Goal: Information Seeking & Learning: Compare options

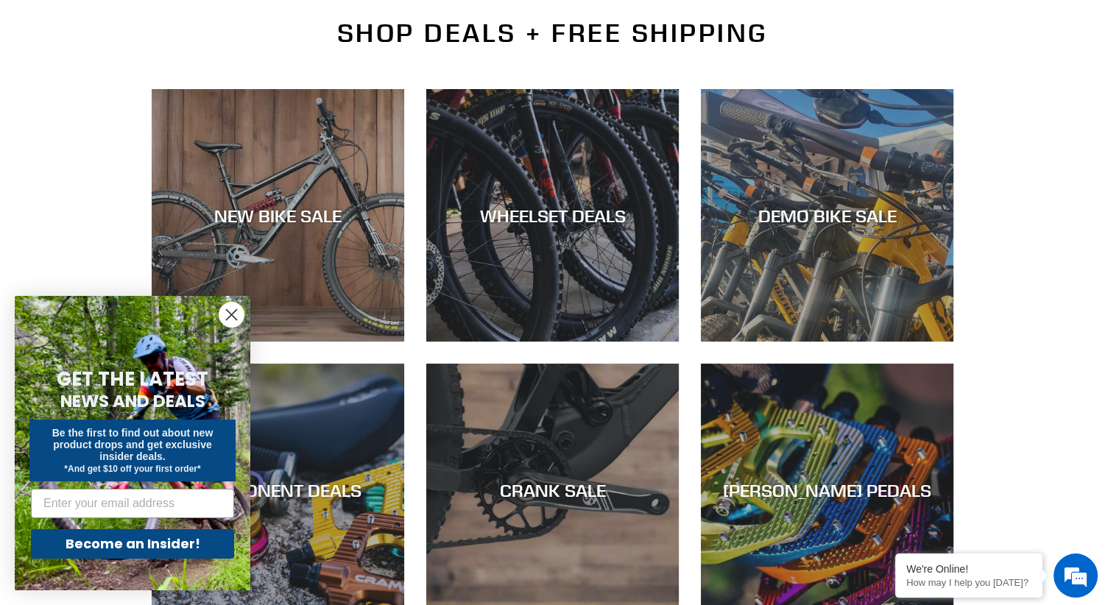
scroll to position [383, 0]
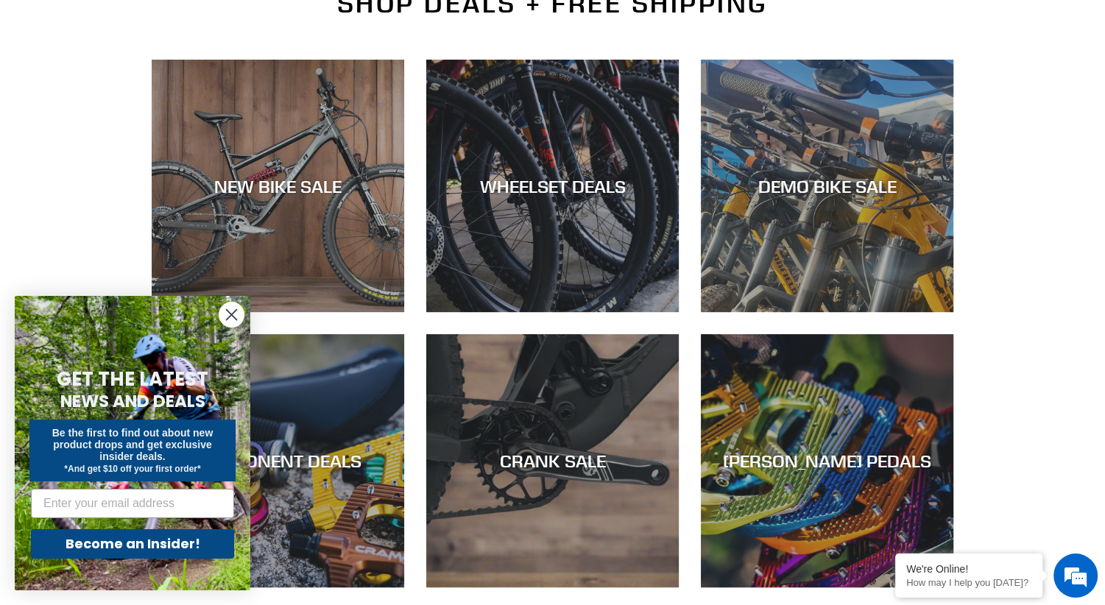
click at [233, 319] on circle "Close dialog" at bounding box center [231, 315] width 24 height 24
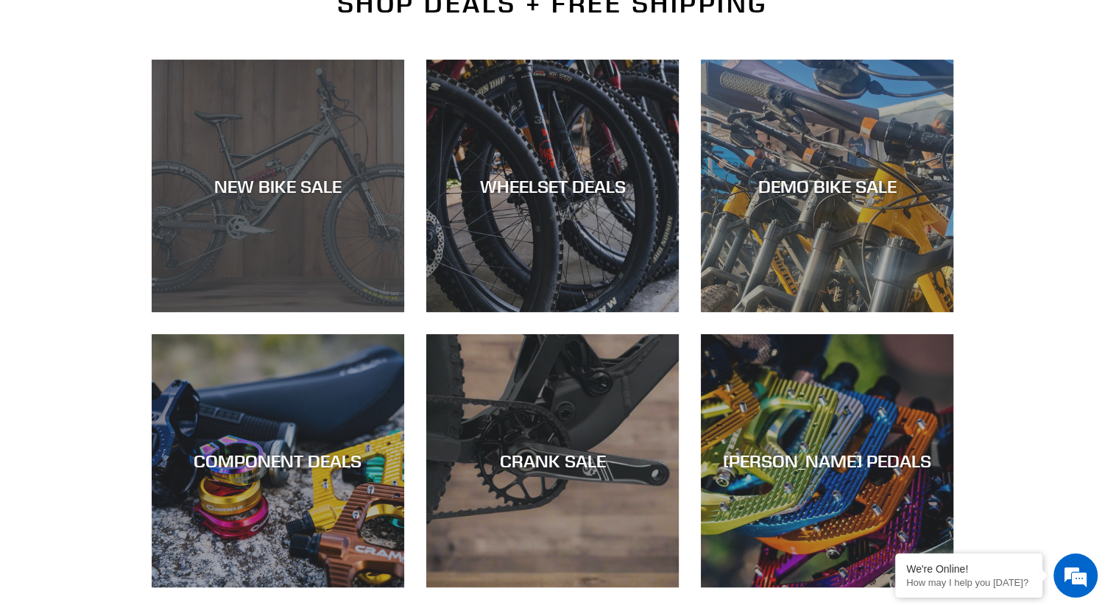
click at [334, 175] on div "NEW BIKE SALE" at bounding box center [278, 185] width 253 height 21
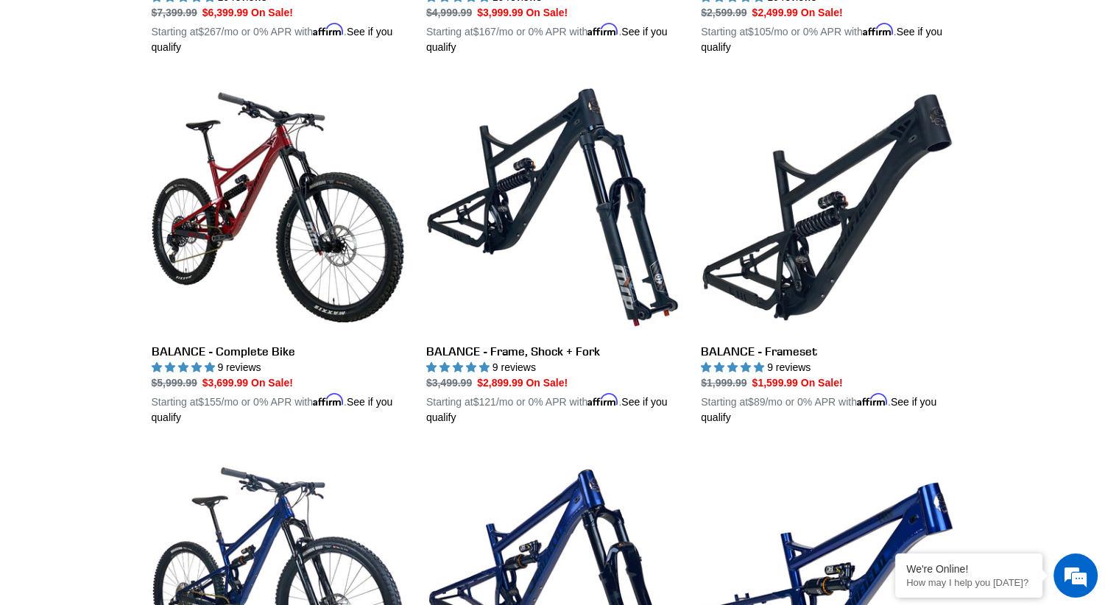
scroll to position [1472, 0]
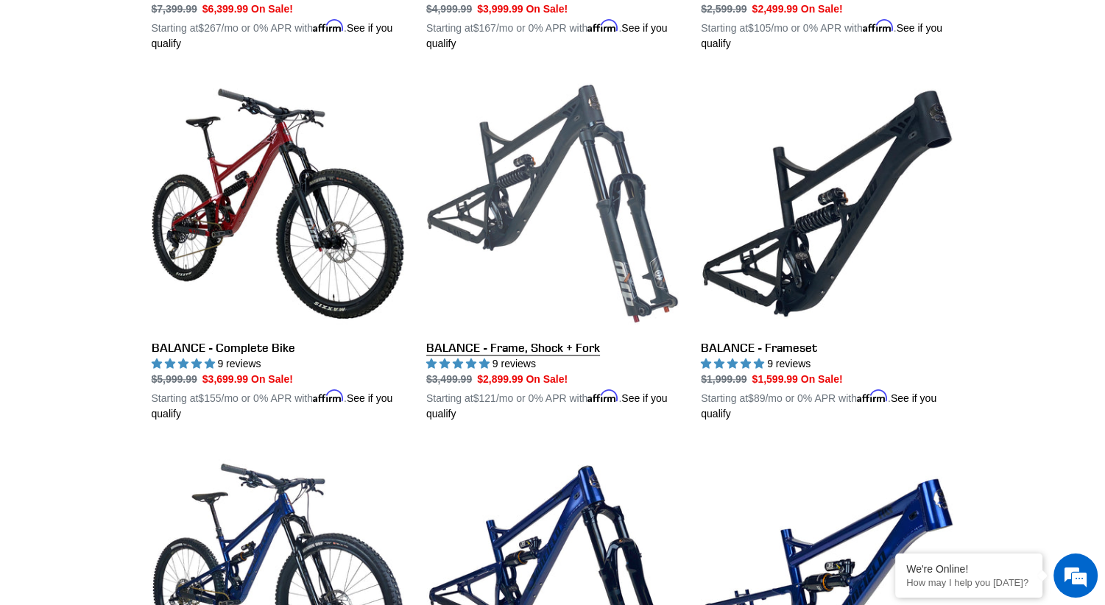
click at [554, 132] on link "BALANCE - Frame, Shock + Fork" at bounding box center [552, 249] width 253 height 345
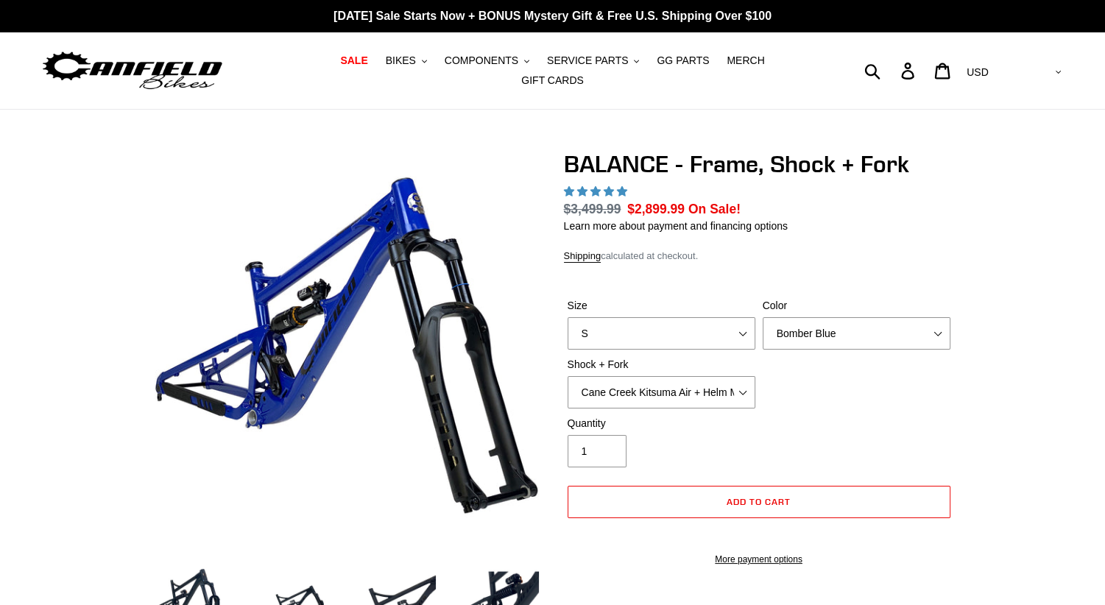
scroll to position [29, 0]
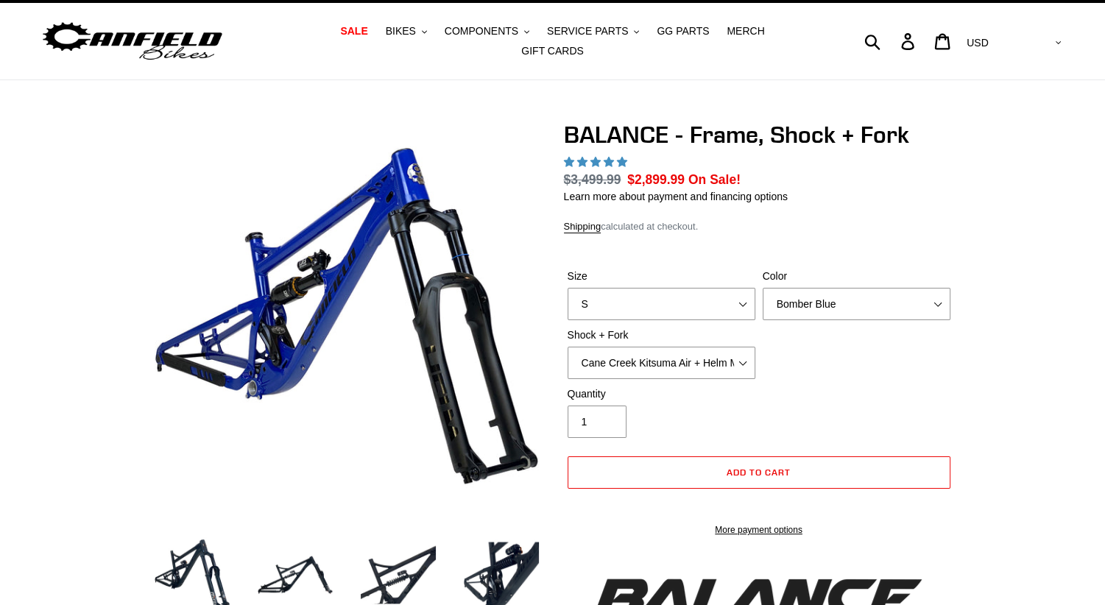
select select "highest-rating"
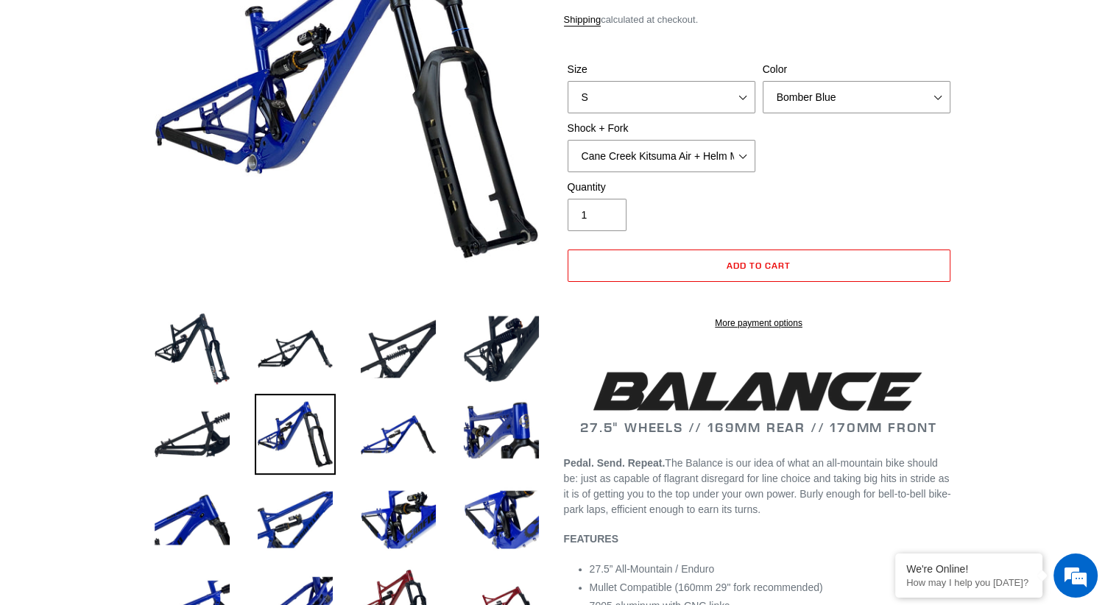
scroll to position [265, 0]
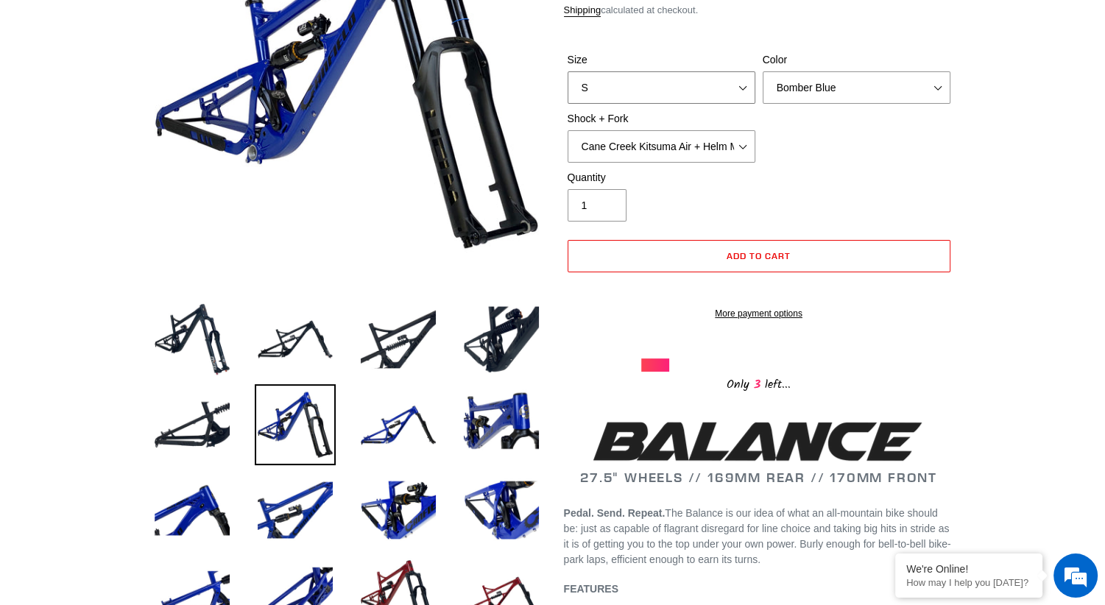
click at [735, 79] on select "S M L XL" at bounding box center [662, 87] width 188 height 32
select select "M"
click at [568, 71] on select "S M L XL" at bounding box center [662, 87] width 188 height 32
click at [746, 141] on select "Cane Creek Kitsuma Air + Helm MKII 27.5 170mm Fox Float X2 or DHX2 + Fox Float …" at bounding box center [662, 146] width 188 height 32
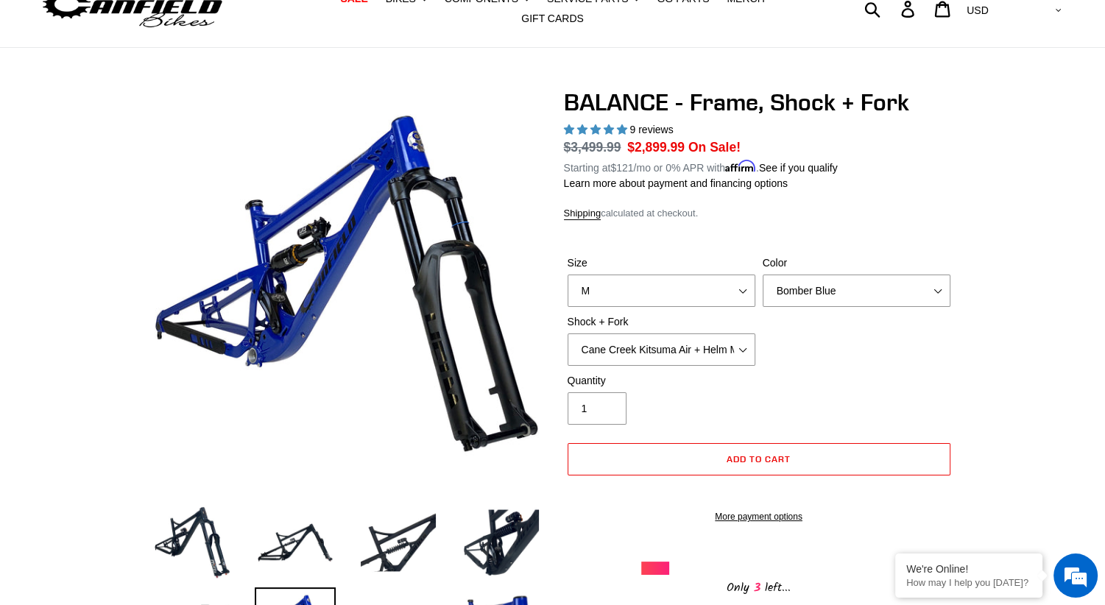
scroll to position [59, 0]
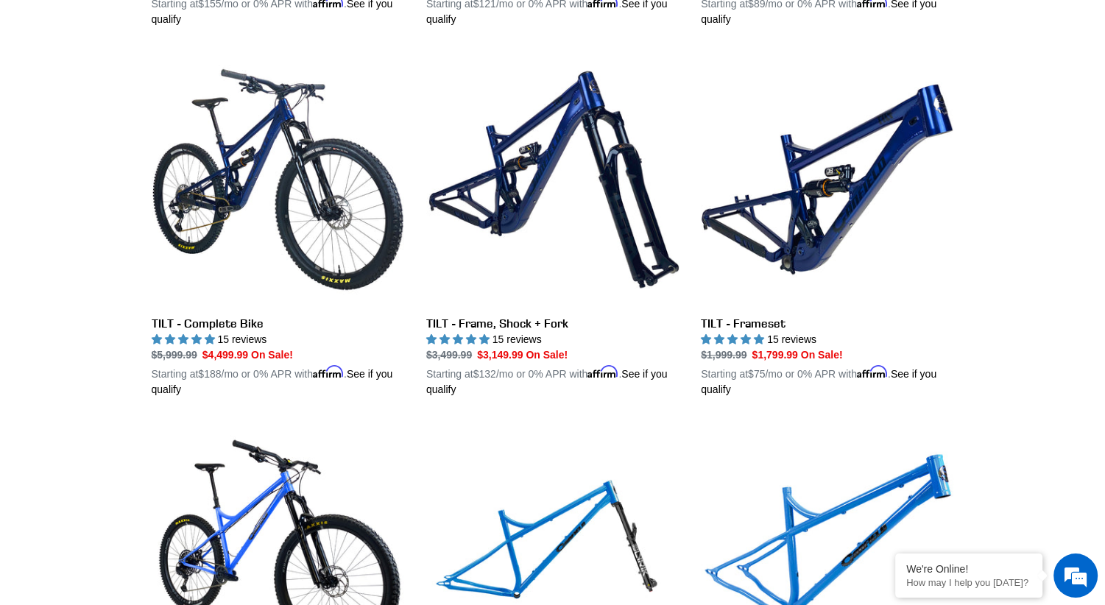
scroll to position [1897, 0]
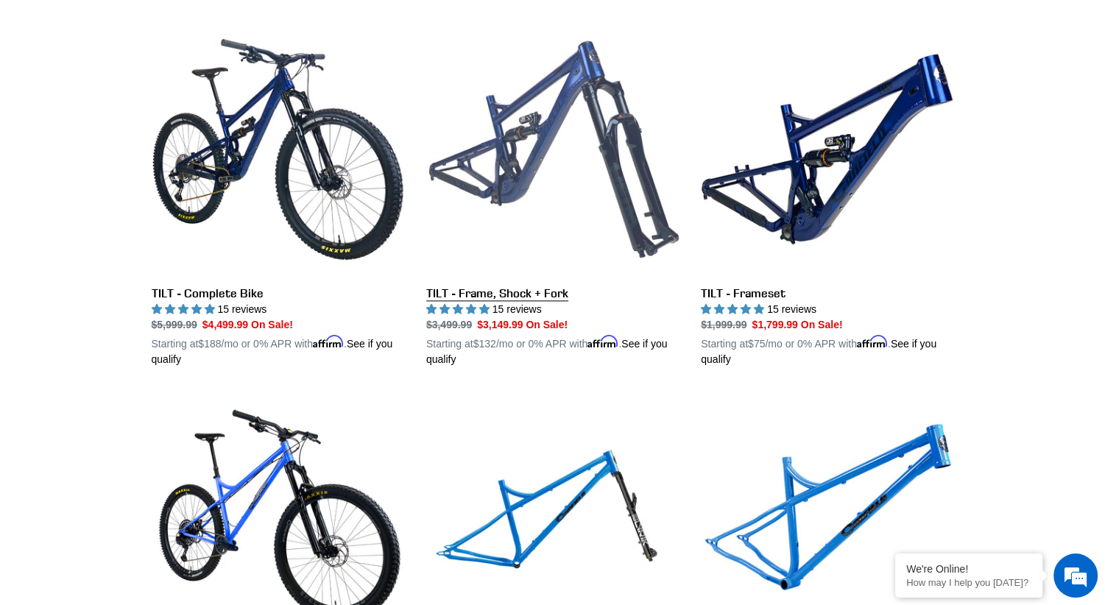
click at [546, 114] on link "TILT - Frame, Shock + Fork" at bounding box center [552, 195] width 253 height 345
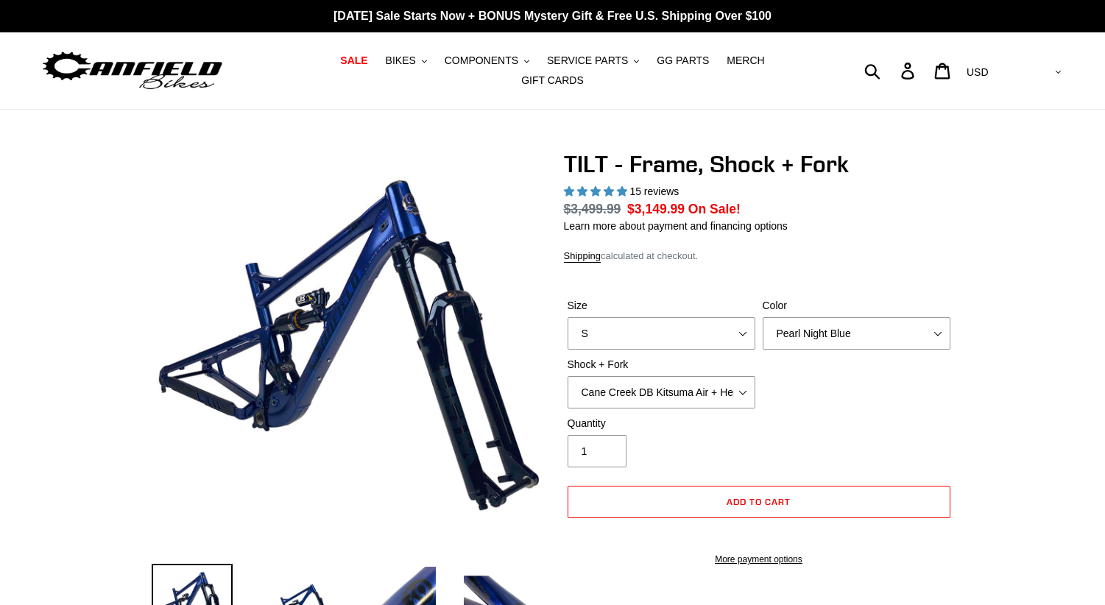
select select "highest-rating"
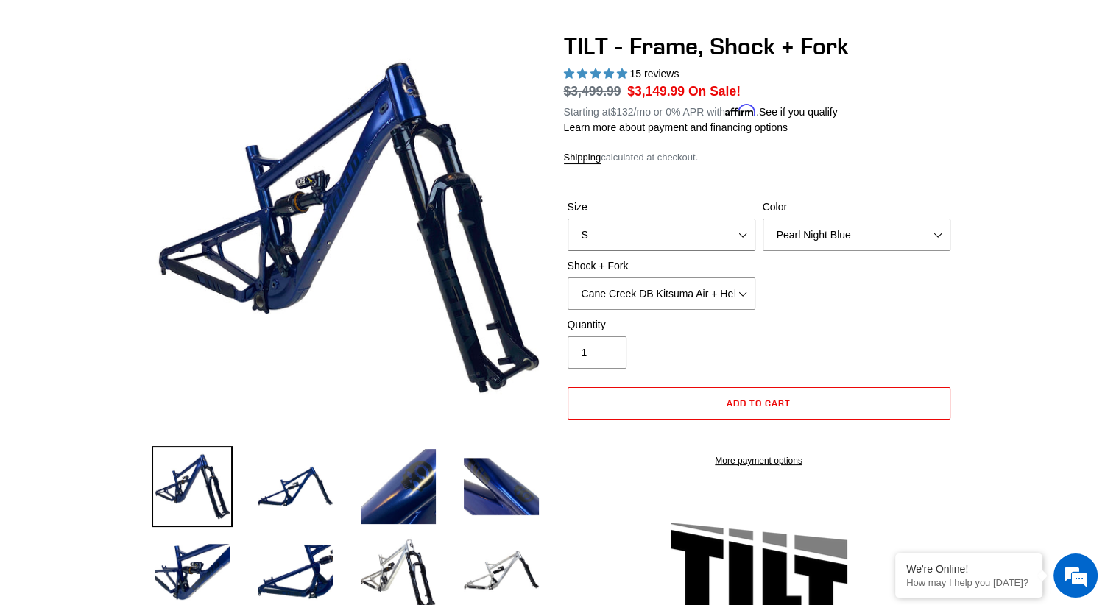
click at [744, 231] on select "S M L XL" at bounding box center [662, 235] width 188 height 32
select select "M"
click at [568, 219] on select "S M L XL" at bounding box center [662, 235] width 188 height 32
click at [741, 285] on select "Cane Creek DB Kitsuma Air + Helm MKII 140mm Cane Creek DB Kitsuma Air + Fox 36 …" at bounding box center [662, 294] width 188 height 32
click at [568, 278] on select "Cane Creek DB Kitsuma Air + Helm MKII 140mm Cane Creek DB Kitsuma Air + Fox 36 …" at bounding box center [662, 294] width 188 height 32
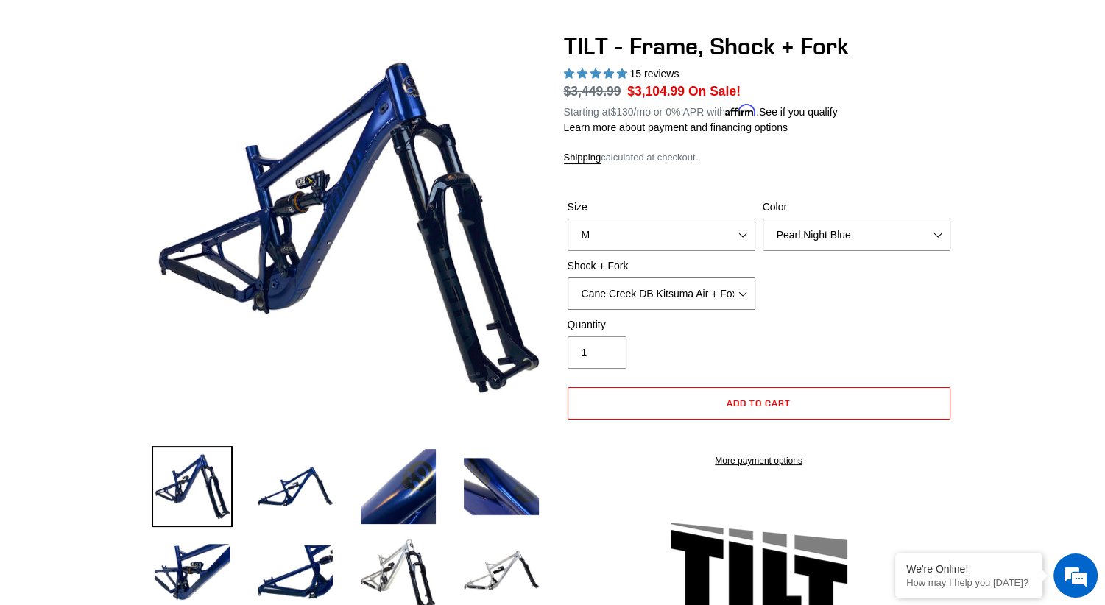
click at [748, 283] on select "Cane Creek DB Kitsuma Air + Helm MKII 140mm Cane Creek DB Kitsuma Air + Fox 36 …" at bounding box center [662, 294] width 188 height 32
click at [568, 278] on select "Cane Creek DB Kitsuma Air + Helm MKII 140mm Cane Creek DB Kitsuma Air + Fox 36 …" at bounding box center [662, 294] width 188 height 32
click at [741, 287] on select "Cane Creek DB Kitsuma Air + Helm MKII 140mm Cane Creek DB Kitsuma Air + Fox 36 …" at bounding box center [662, 294] width 188 height 32
click at [568, 278] on select "Cane Creek DB Kitsuma Air + Helm MKII 140mm Cane Creek DB Kitsuma Air + Fox 36 …" at bounding box center [662, 294] width 188 height 32
click at [742, 286] on select "Cane Creek DB Kitsuma Air + Helm MKII 140mm Cane Creek DB Kitsuma Air + Fox 36 …" at bounding box center [662, 294] width 188 height 32
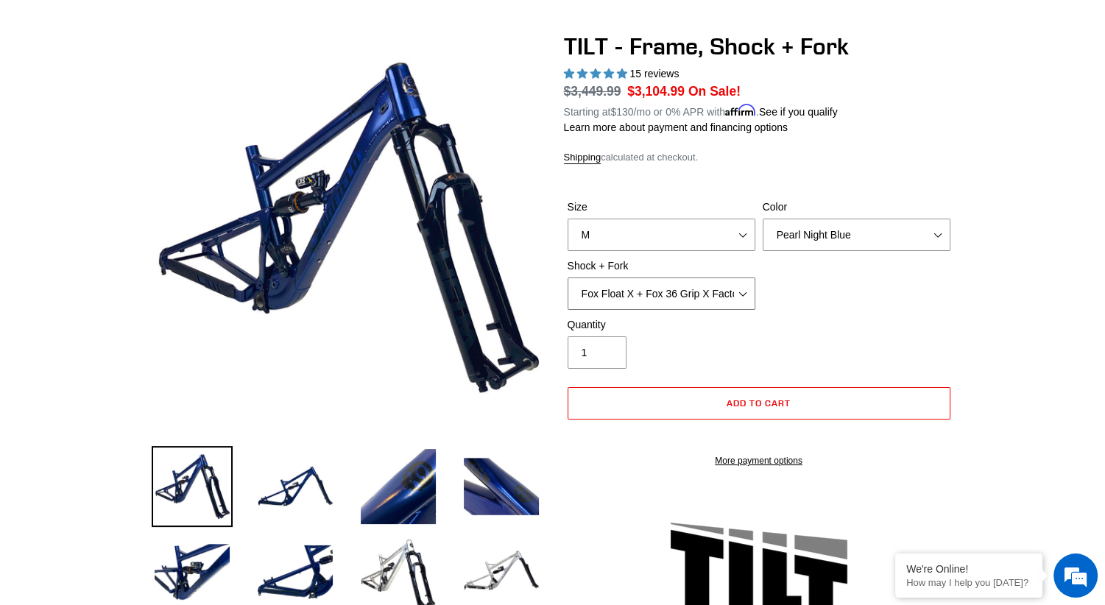
click at [568, 278] on select "Cane Creek DB Kitsuma Air + Helm MKII 140mm Cane Creek DB Kitsuma Air + Fox 36 …" at bounding box center [662, 294] width 188 height 32
click at [742, 285] on select "Cane Creek DB Kitsuma Air + Helm MKII 140mm Cane Creek DB Kitsuma Air + Fox 36 …" at bounding box center [662, 294] width 188 height 32
click at [568, 278] on select "Cane Creek DB Kitsuma Air + Helm MKII 140mm Cane Creek DB Kitsuma Air + Fox 36 …" at bounding box center [662, 294] width 188 height 32
click at [744, 280] on select "Cane Creek DB Kitsuma Air + Helm MKII 140mm Cane Creek DB Kitsuma Air + Fox 36 …" at bounding box center [662, 294] width 188 height 32
click at [568, 278] on select "Cane Creek DB Kitsuma Air + Helm MKII 140mm Cane Creek DB Kitsuma Air + Fox 36 …" at bounding box center [662, 294] width 188 height 32
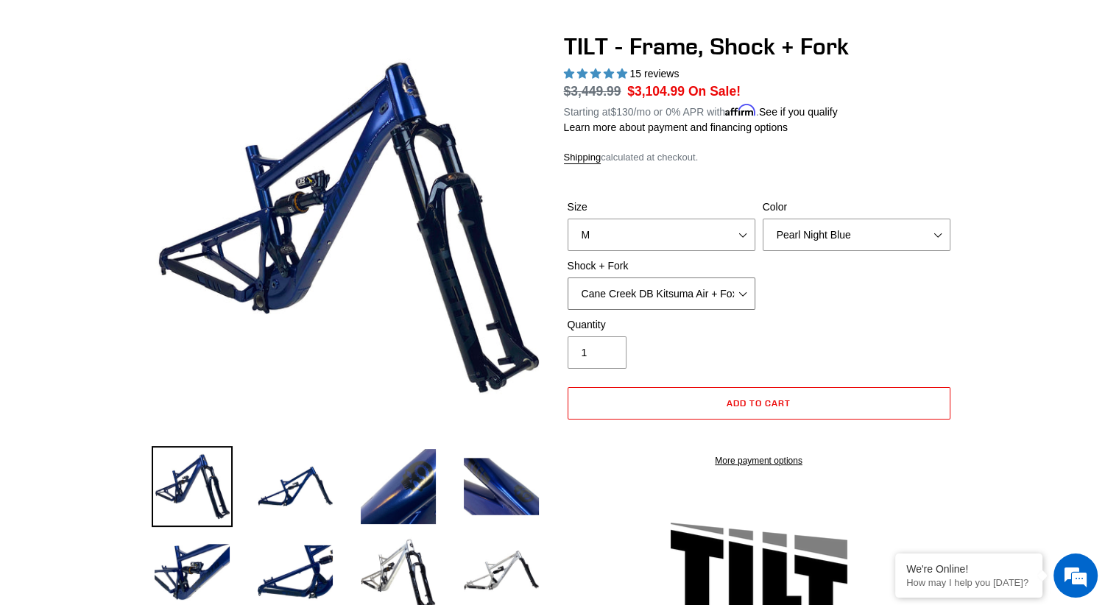
select select "Fox Float X + Fox 36 Grip X Factory 150mm"
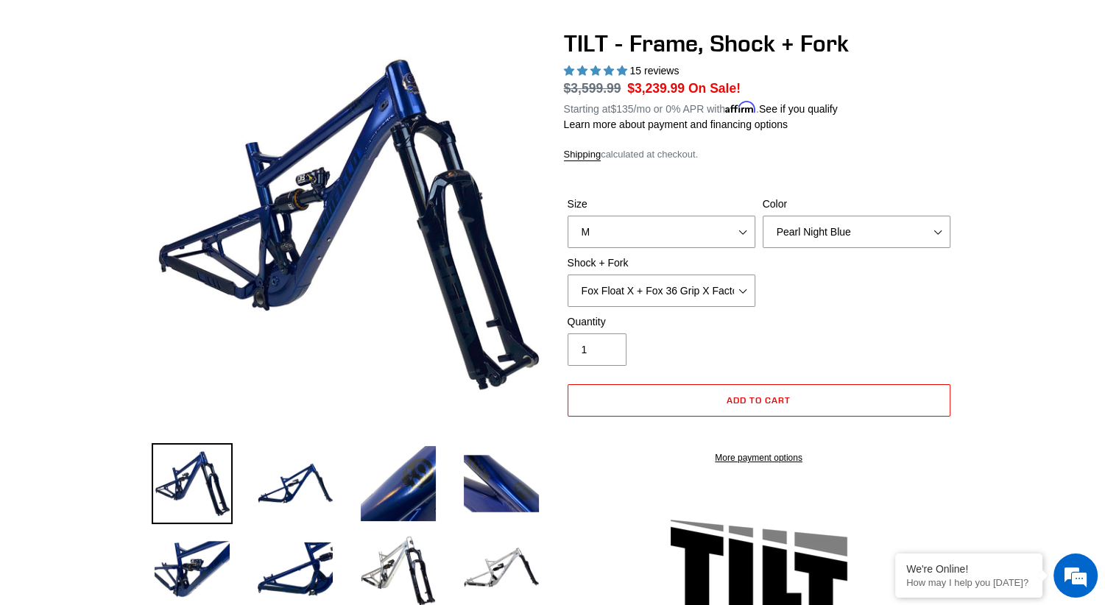
scroll to position [118, 0]
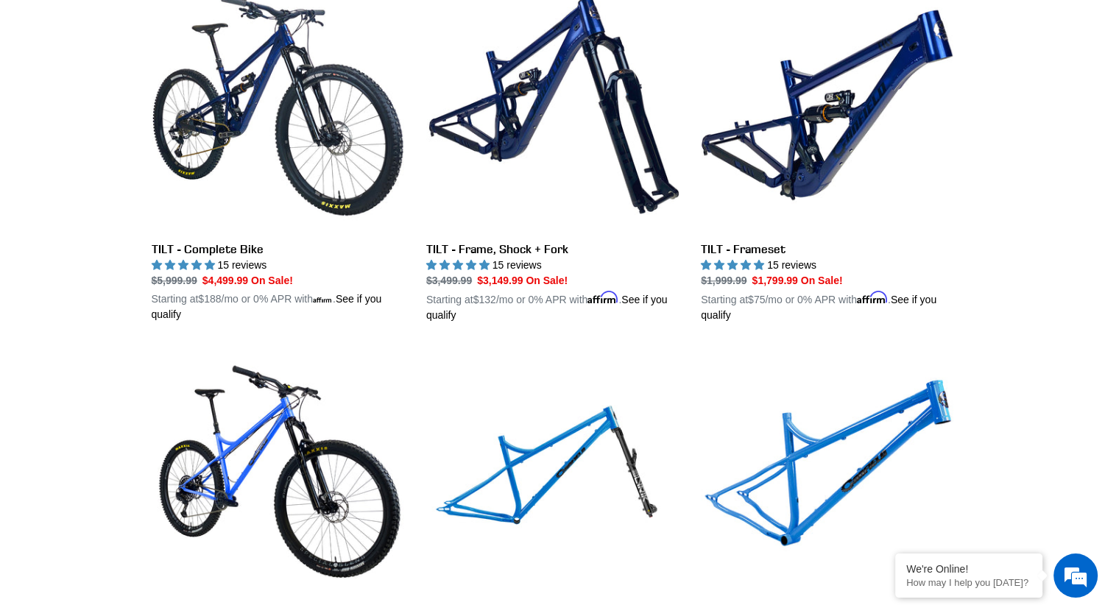
scroll to position [1915, 0]
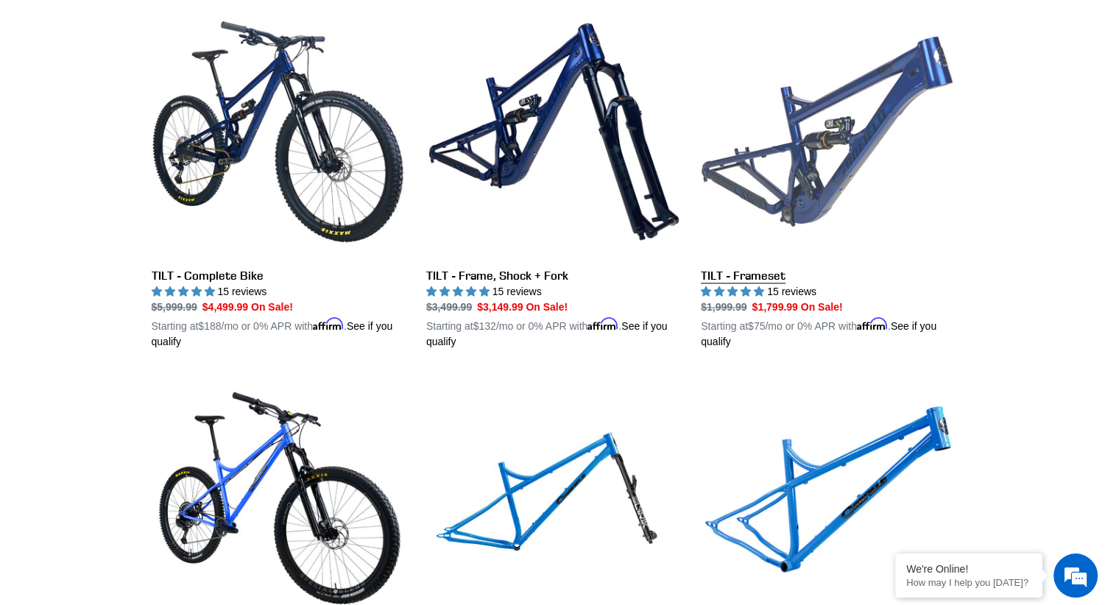
click at [822, 141] on link "TILT - Frameset" at bounding box center [827, 177] width 253 height 345
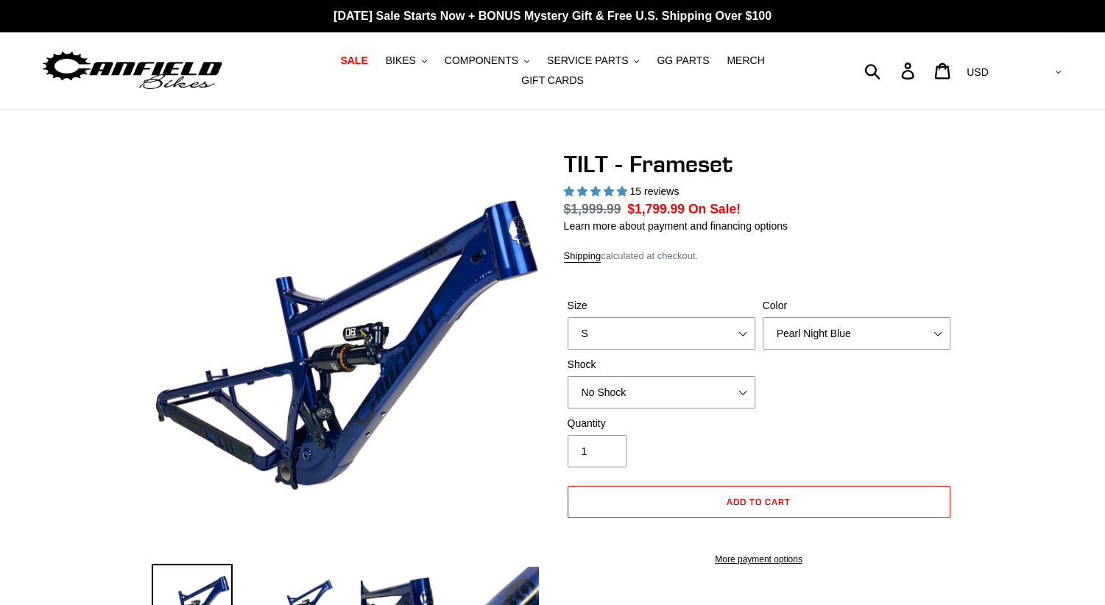
select select "highest-rating"
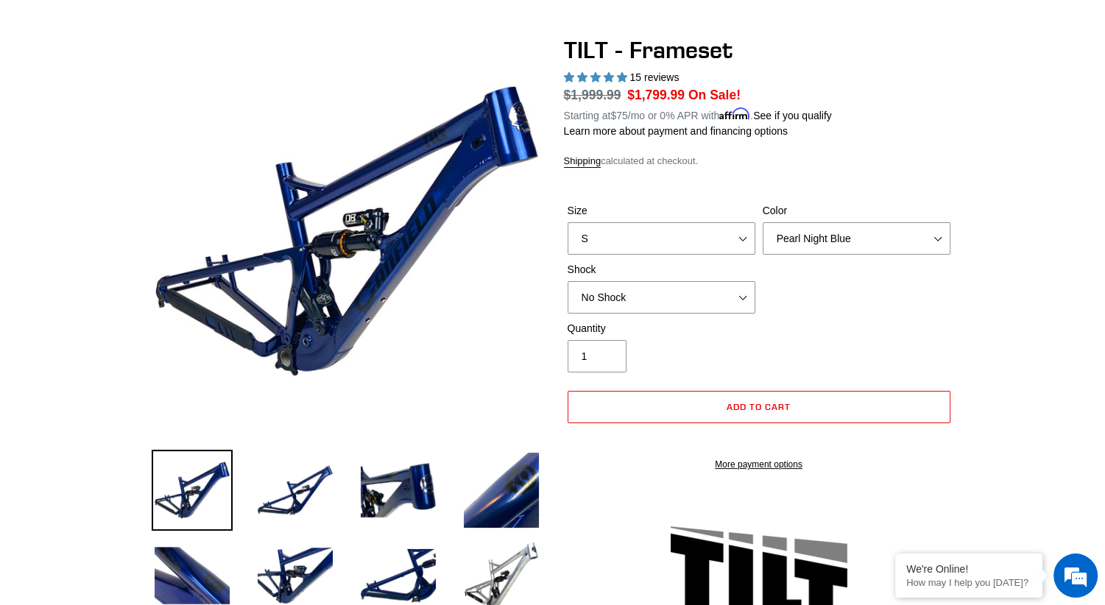
scroll to position [118, 0]
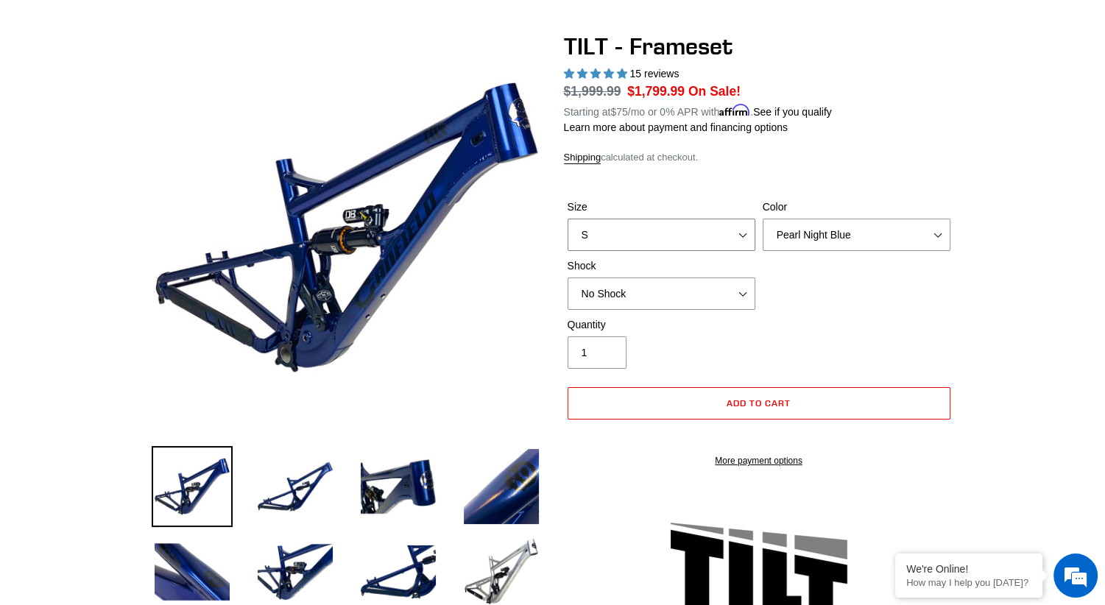
click at [738, 228] on select "S M L XL" at bounding box center [662, 235] width 188 height 32
select select "M"
click at [568, 219] on select "S M L XL" at bounding box center [662, 235] width 188 height 32
click at [744, 285] on select "No Shock Cane Creek DB Kitsuma Air RockShox Deluxe Ultimate Fox FLOAT X EXT Sto…" at bounding box center [662, 294] width 188 height 32
click at [568, 278] on select "No Shock Cane Creek DB Kitsuma Air RockShox Deluxe Ultimate Fox FLOAT X EXT Sto…" at bounding box center [662, 294] width 188 height 32
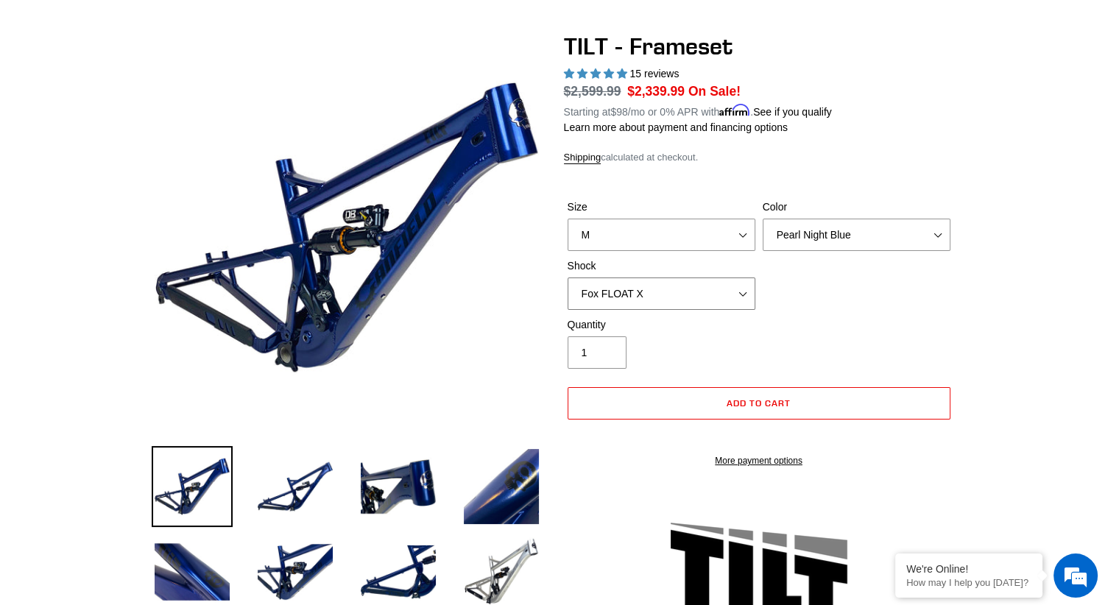
select select "EXT Storia Lok V3"
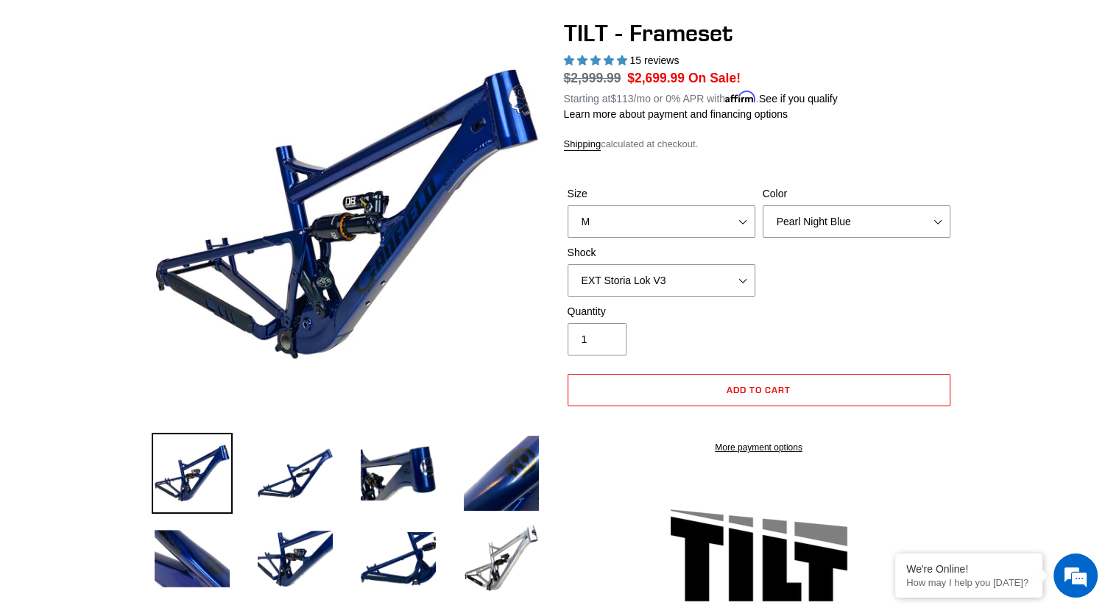
scroll to position [118, 0]
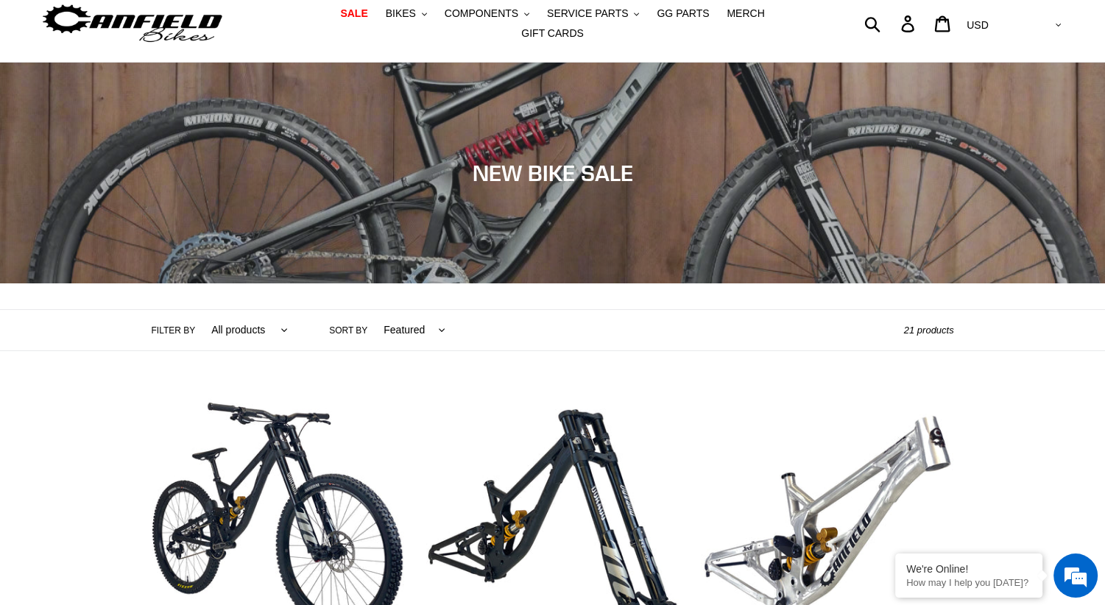
scroll to position [43, 0]
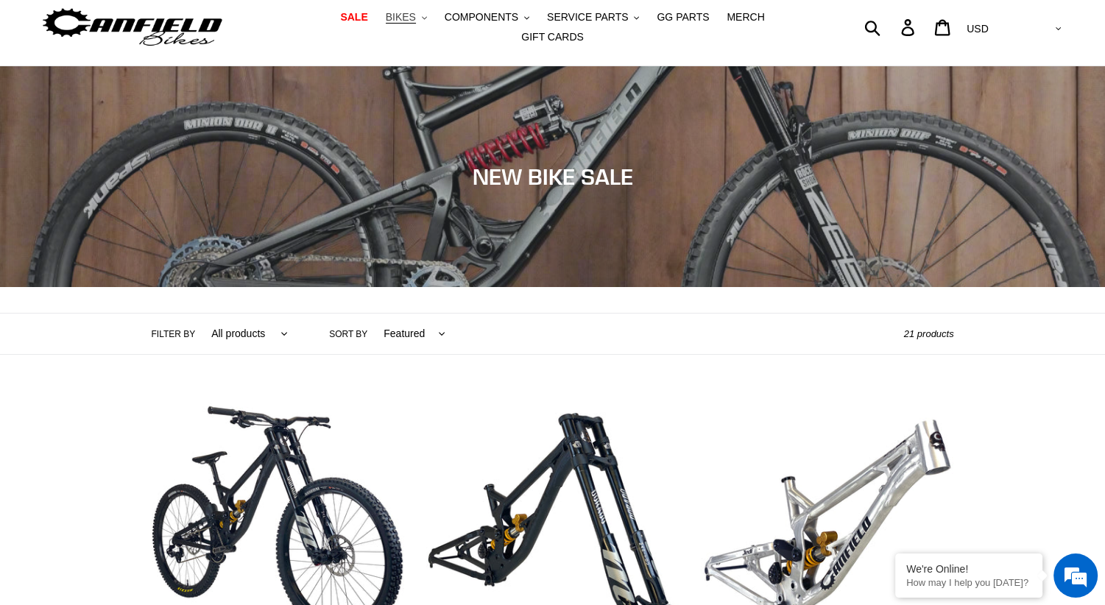
click at [395, 24] on button "BIKES .cls-1{fill:#231f20}" at bounding box center [406, 17] width 56 height 20
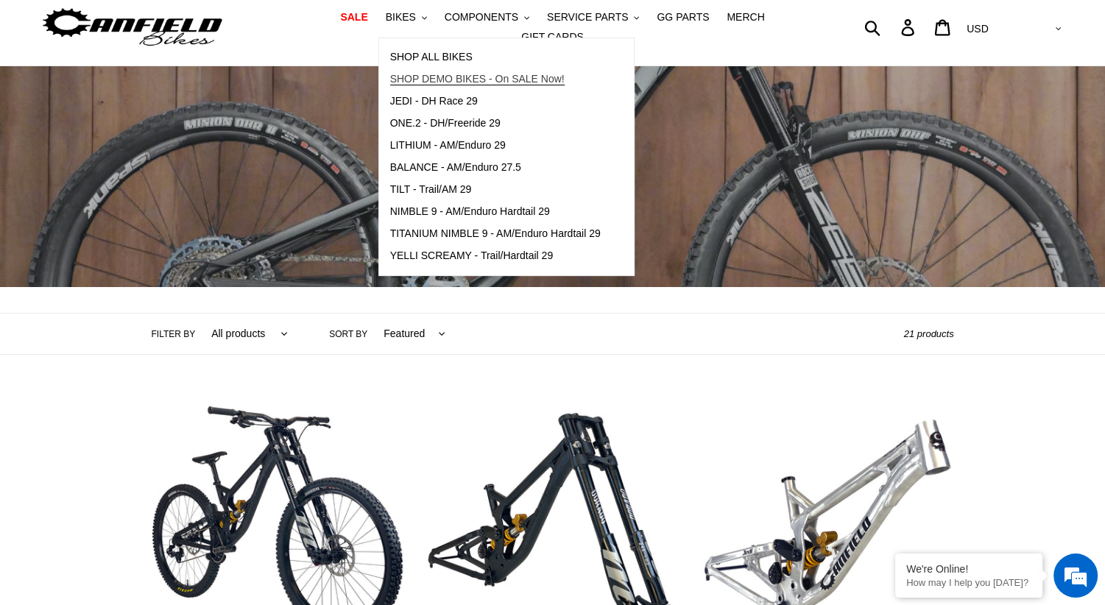
click at [451, 85] on span "SHOP DEMO BIKES - On SALE Now!" at bounding box center [477, 79] width 174 height 13
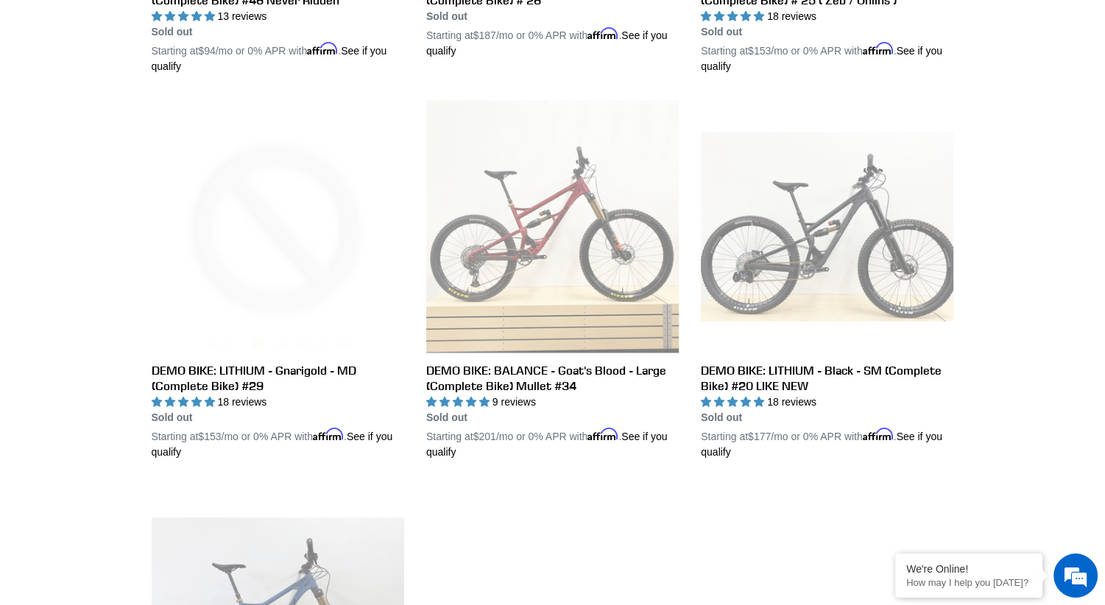
scroll to position [2297, 0]
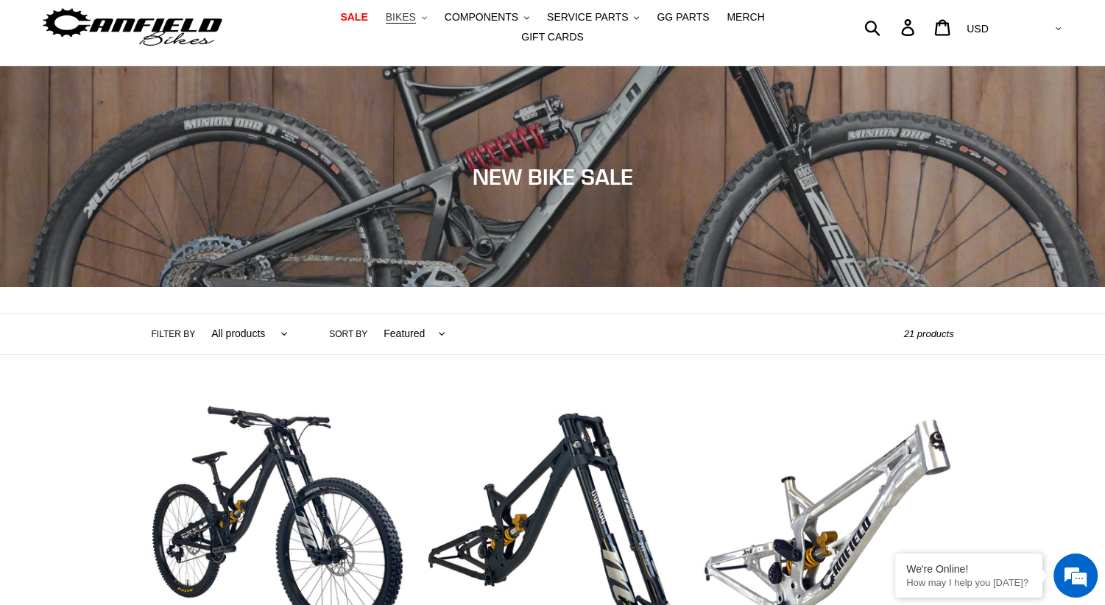
click at [422, 21] on icon ".cls-1{fill:#231f20}" at bounding box center [424, 17] width 5 height 5
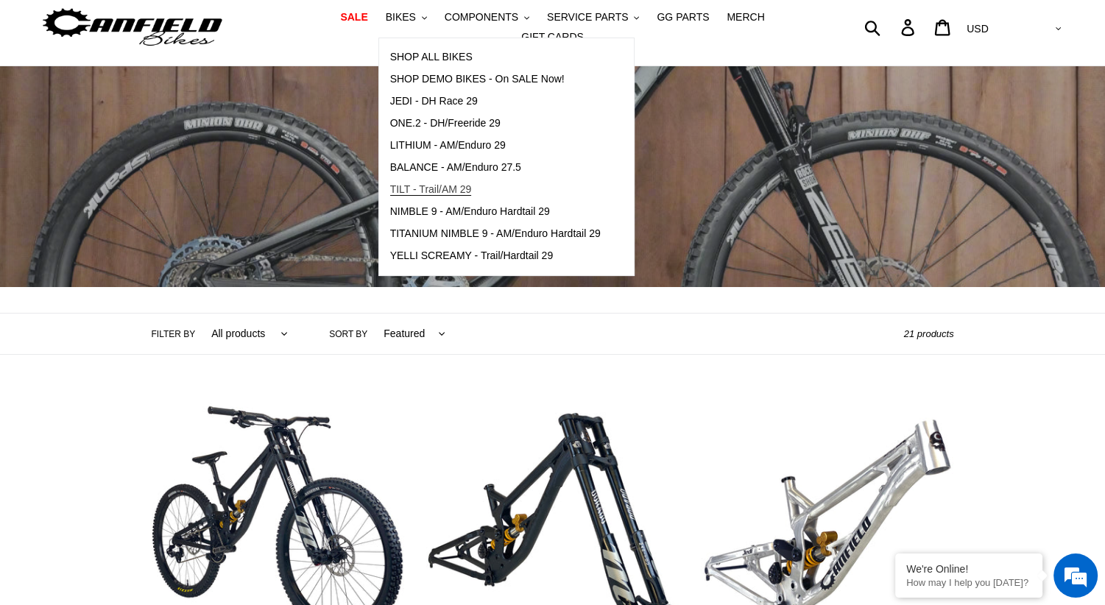
click at [421, 196] on span "TILT - Trail/AM 29" at bounding box center [431, 189] width 82 height 13
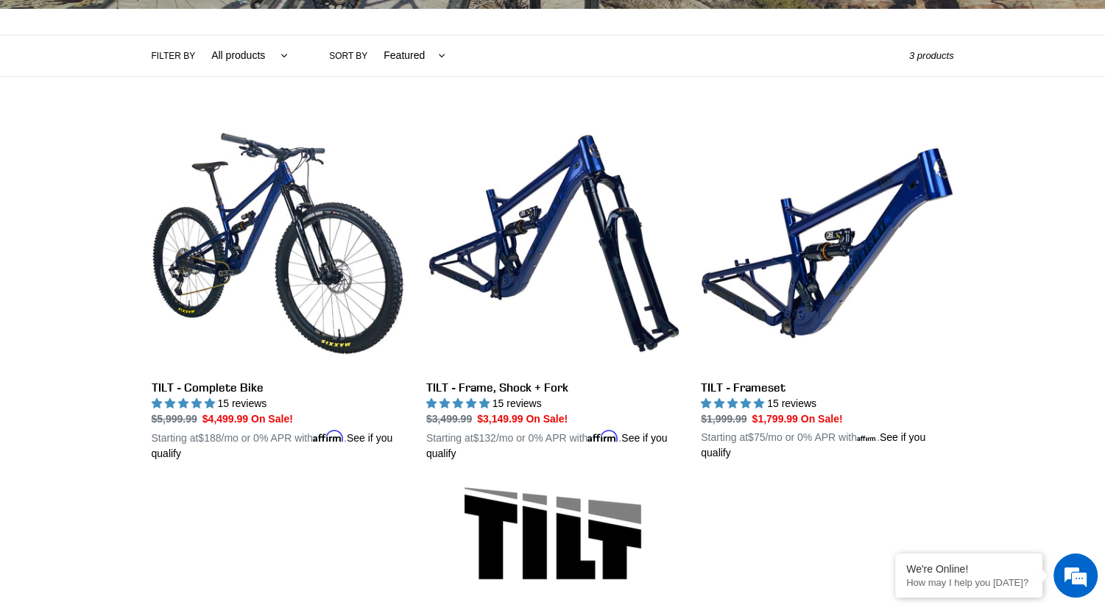
scroll to position [383, 0]
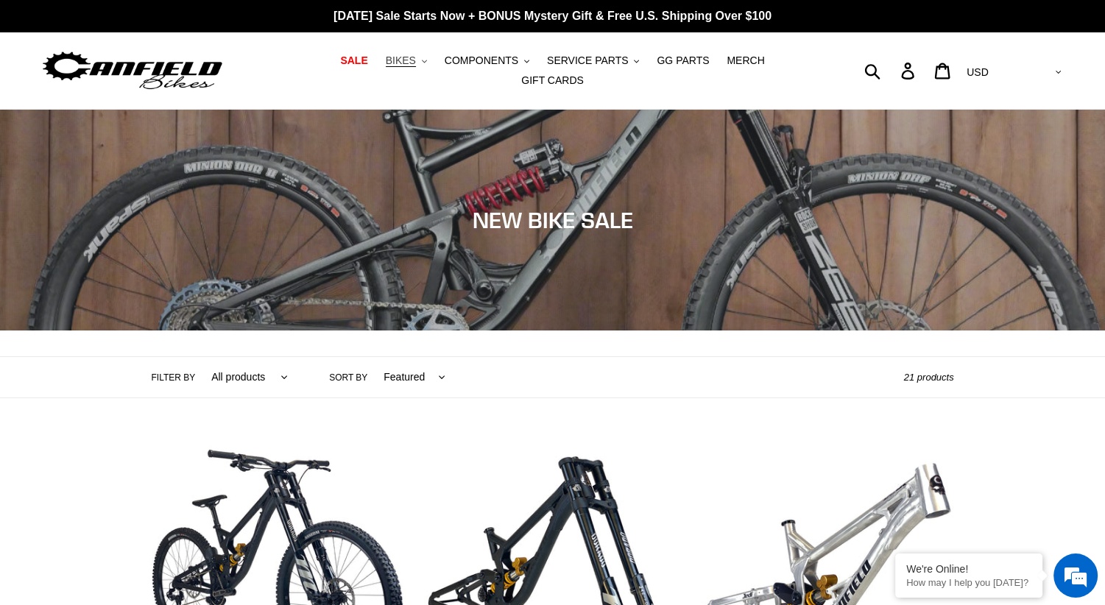
click at [398, 71] on button "BIKES .cls-1{fill:#231f20}" at bounding box center [406, 61] width 56 height 20
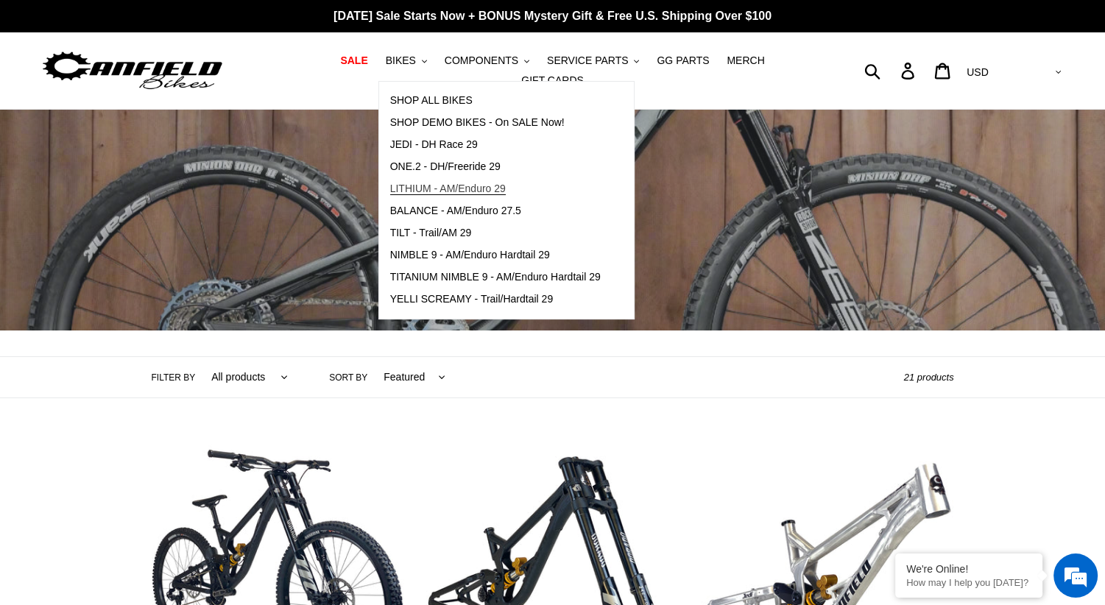
click at [434, 195] on span "LITHIUM - AM/Enduro 29" at bounding box center [448, 189] width 116 height 13
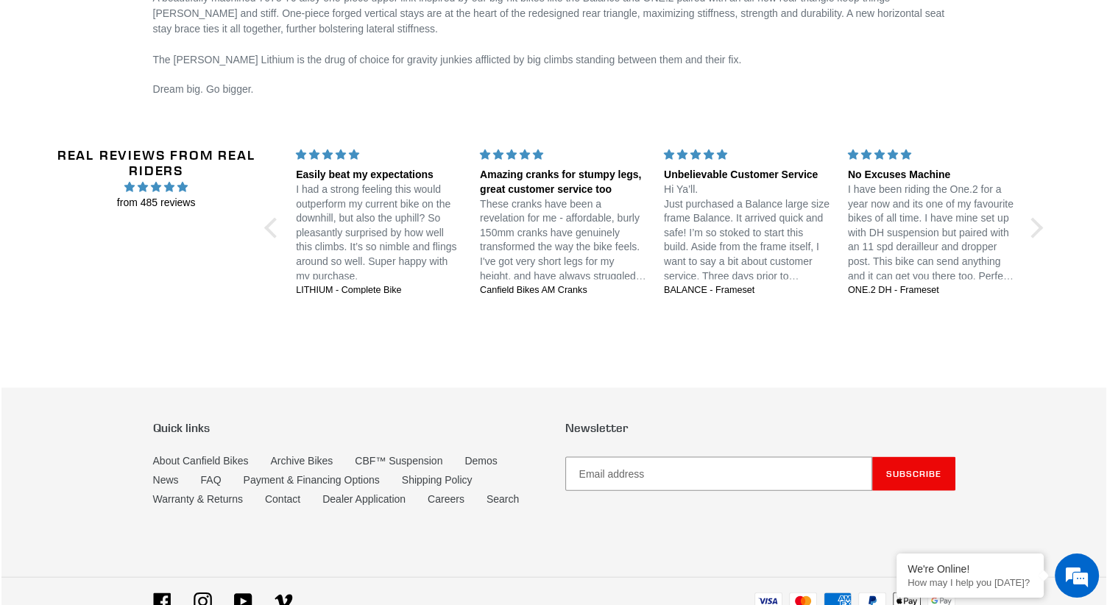
scroll to position [2974, 0]
